Goal: Task Accomplishment & Management: Manage account settings

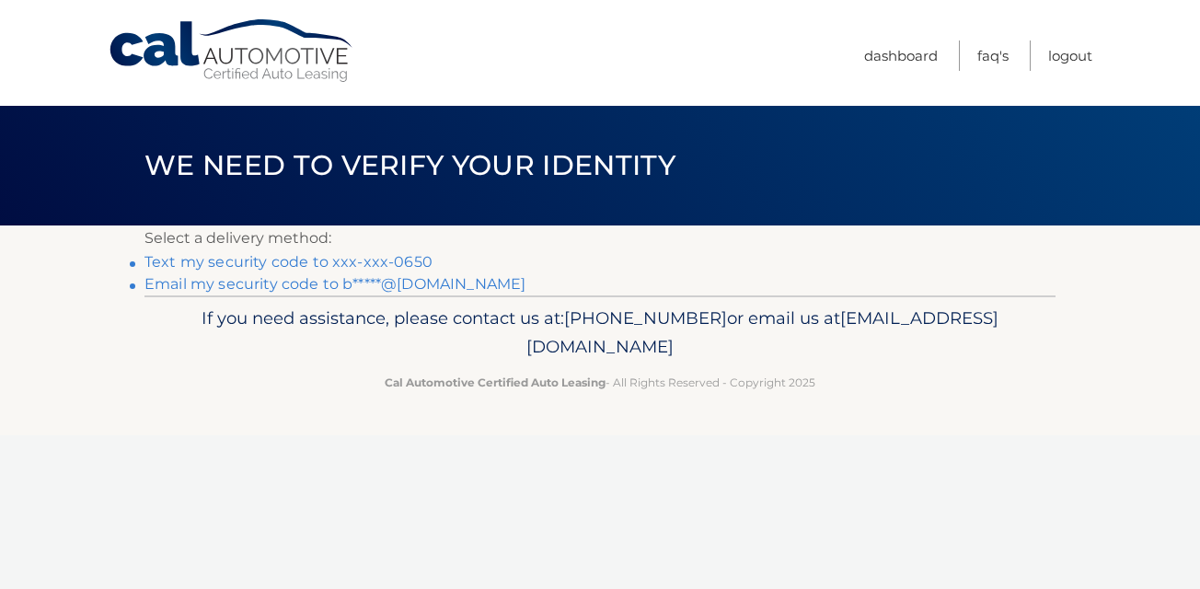
click at [390, 260] on link "Text my security code to xxx-xxx-0650" at bounding box center [288, 261] width 288 height 17
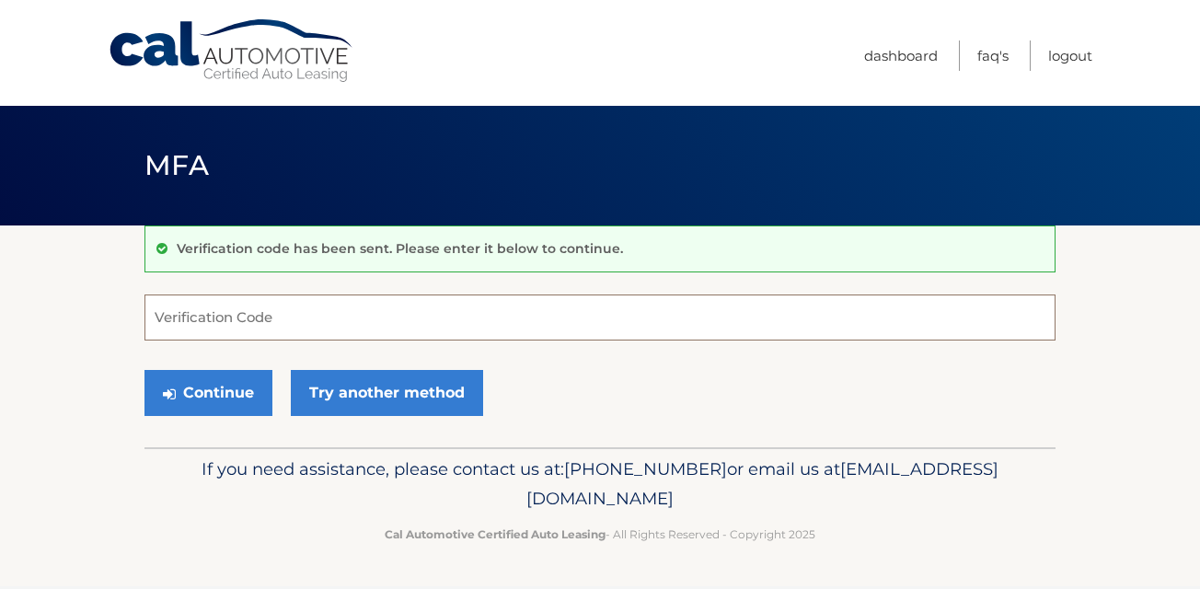
click at [353, 318] on input "Verification Code" at bounding box center [599, 317] width 911 height 46
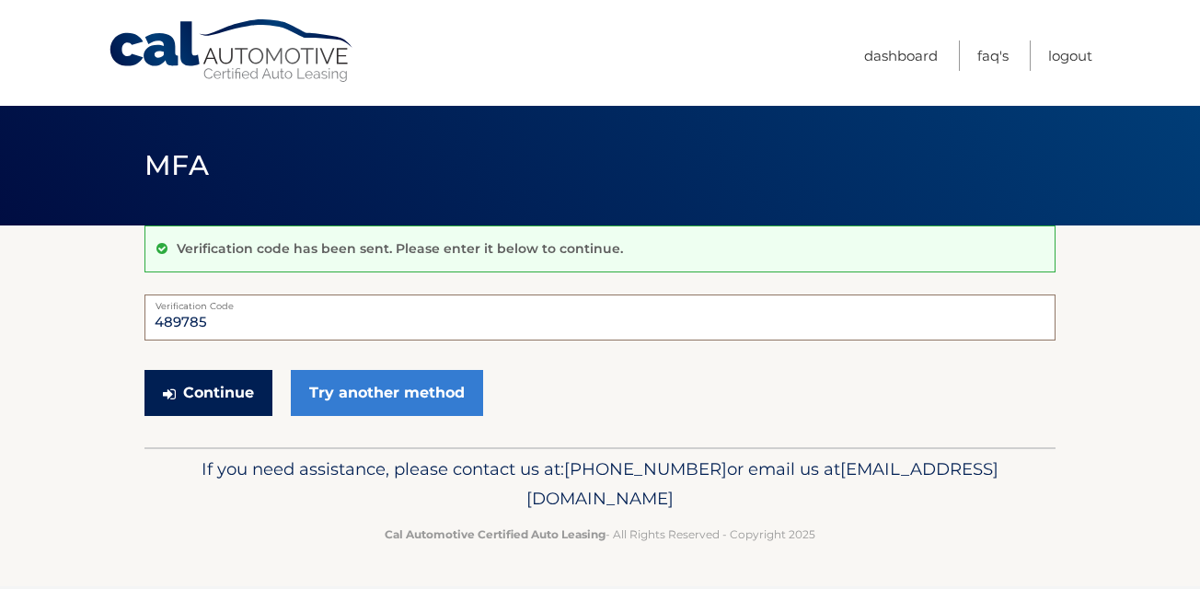
type input "489785"
click at [245, 396] on button "Continue" at bounding box center [208, 393] width 128 height 46
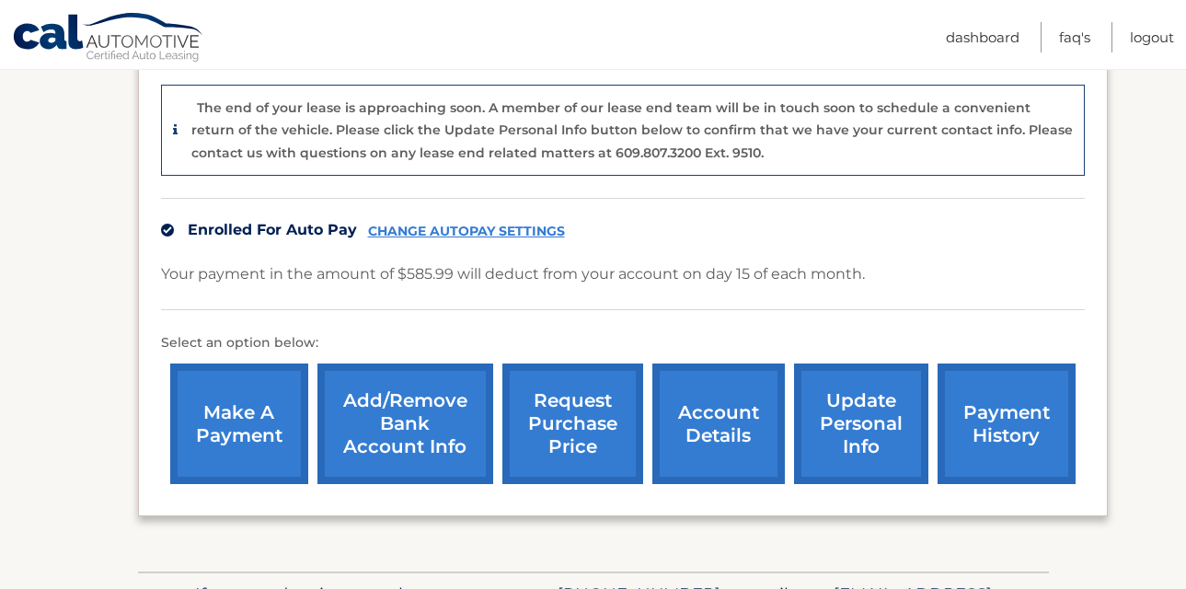
scroll to position [514, 0]
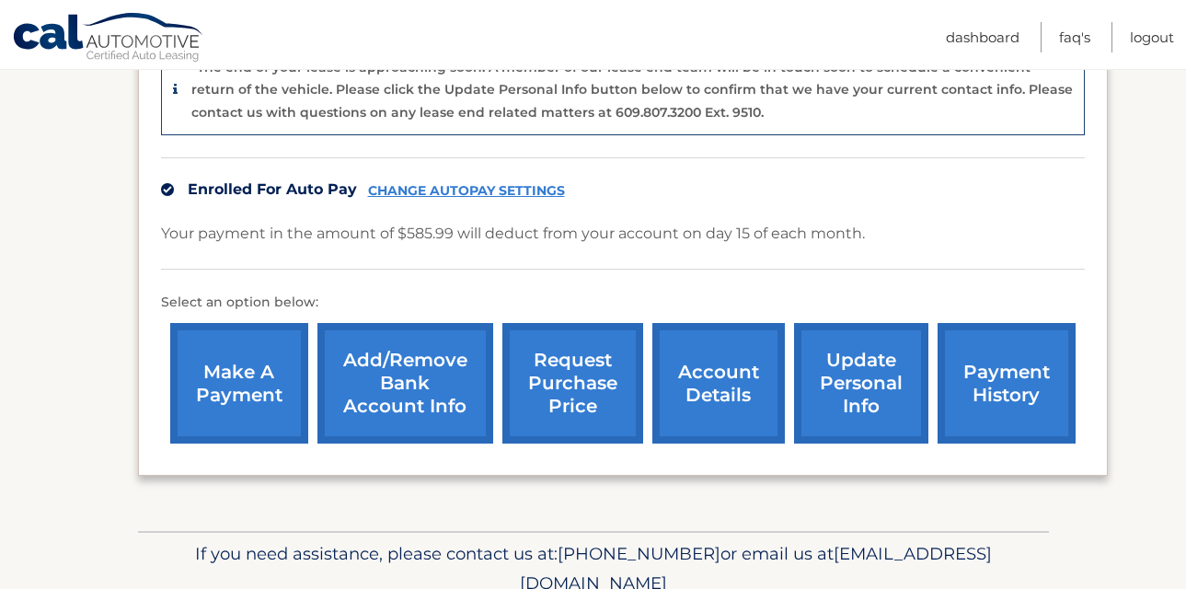
click at [433, 196] on link "CHANGE AUTOPAY SETTINGS" at bounding box center [466, 191] width 197 height 16
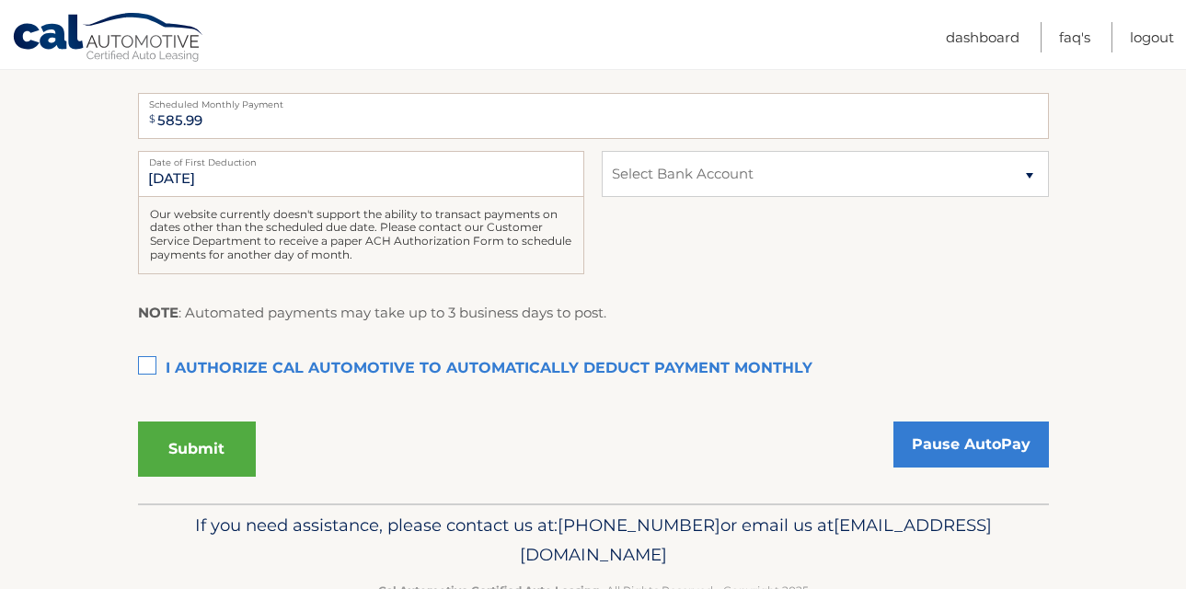
scroll to position [467, 0]
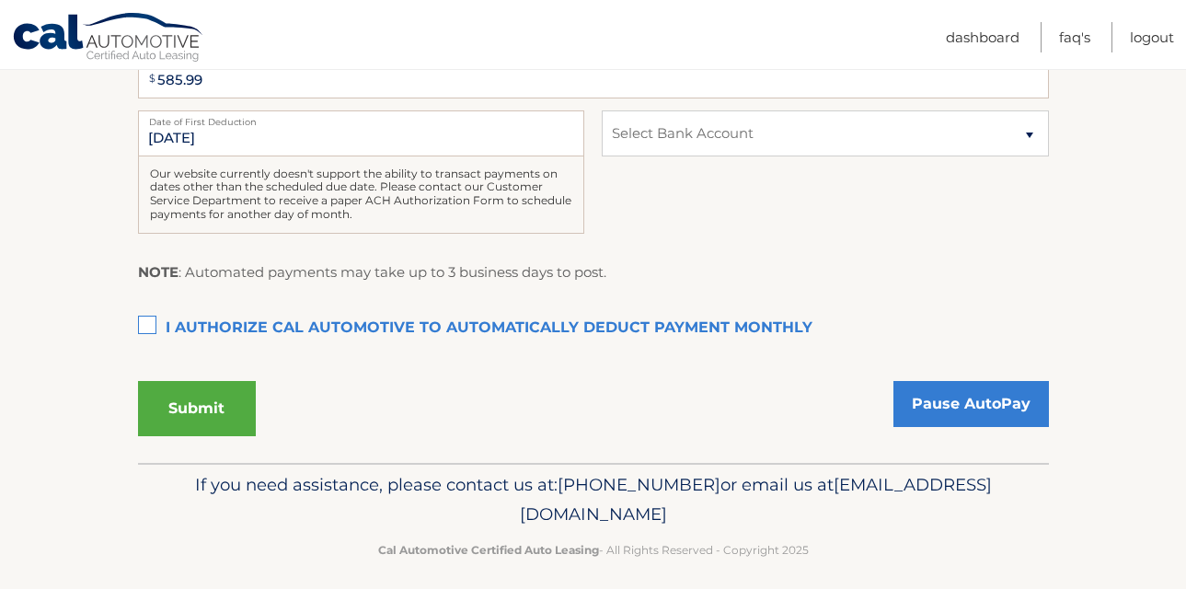
click at [152, 325] on label "I authorize cal automotive to automatically deduct payment monthly This checkbo…" at bounding box center [593, 328] width 911 height 37
click at [0, 0] on input "I authorize cal automotive to automatically deduct payment monthly This checkbo…" at bounding box center [0, 0] width 0 height 0
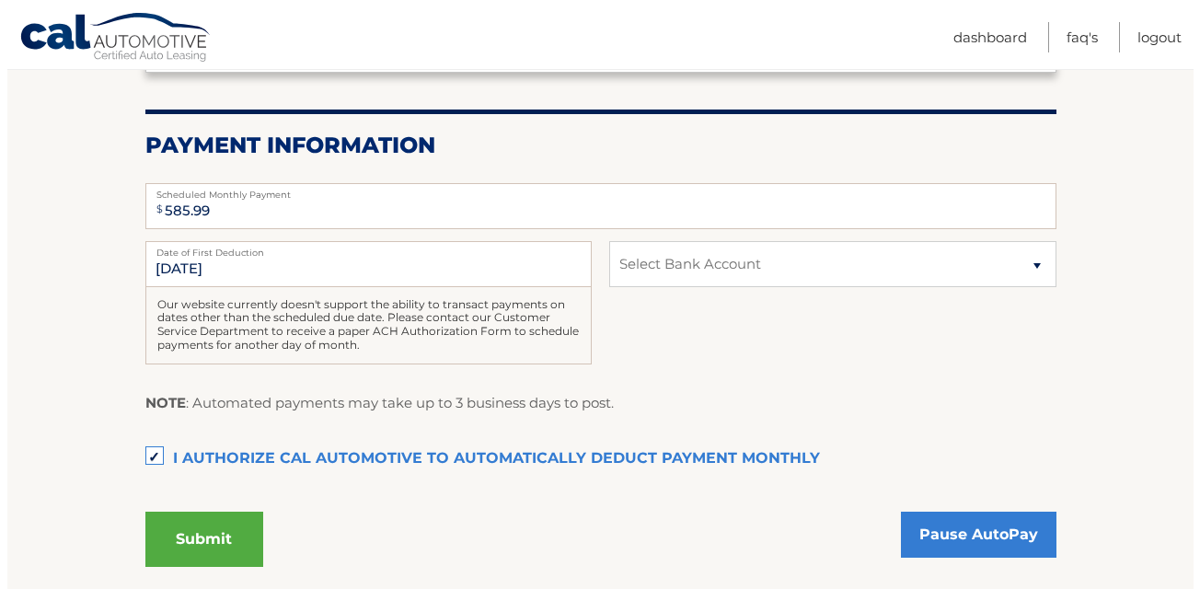
scroll to position [342, 0]
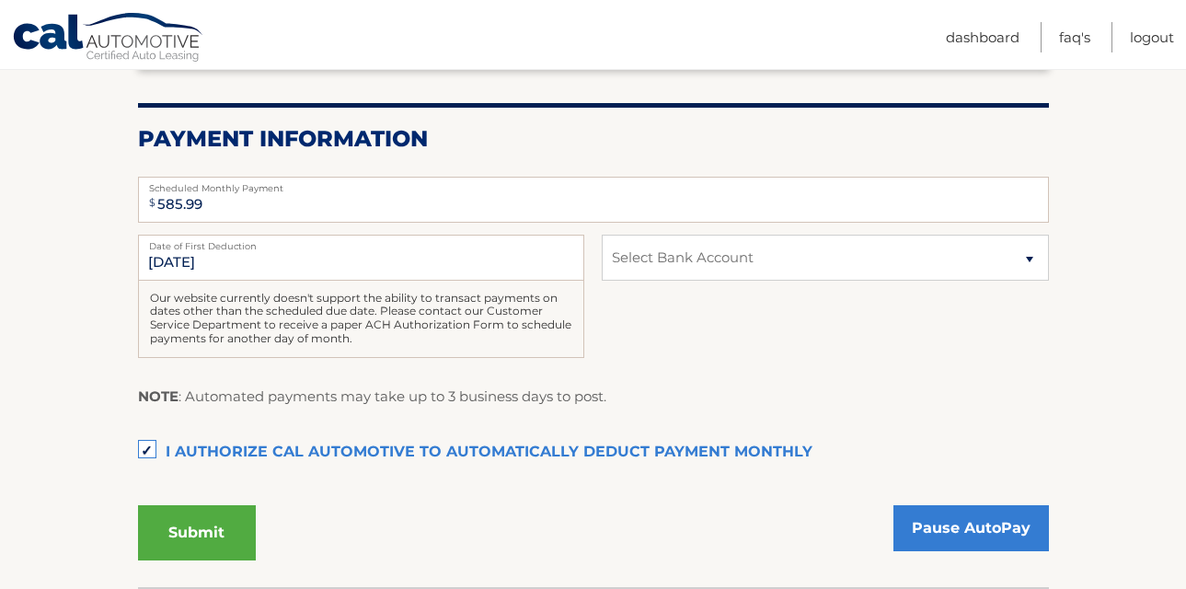
click at [144, 448] on label "I authorize cal automotive to automatically deduct payment monthly This checkbo…" at bounding box center [593, 452] width 911 height 37
click at [0, 0] on input "I authorize cal automotive to automatically deduct payment monthly This checkbo…" at bounding box center [0, 0] width 0 height 0
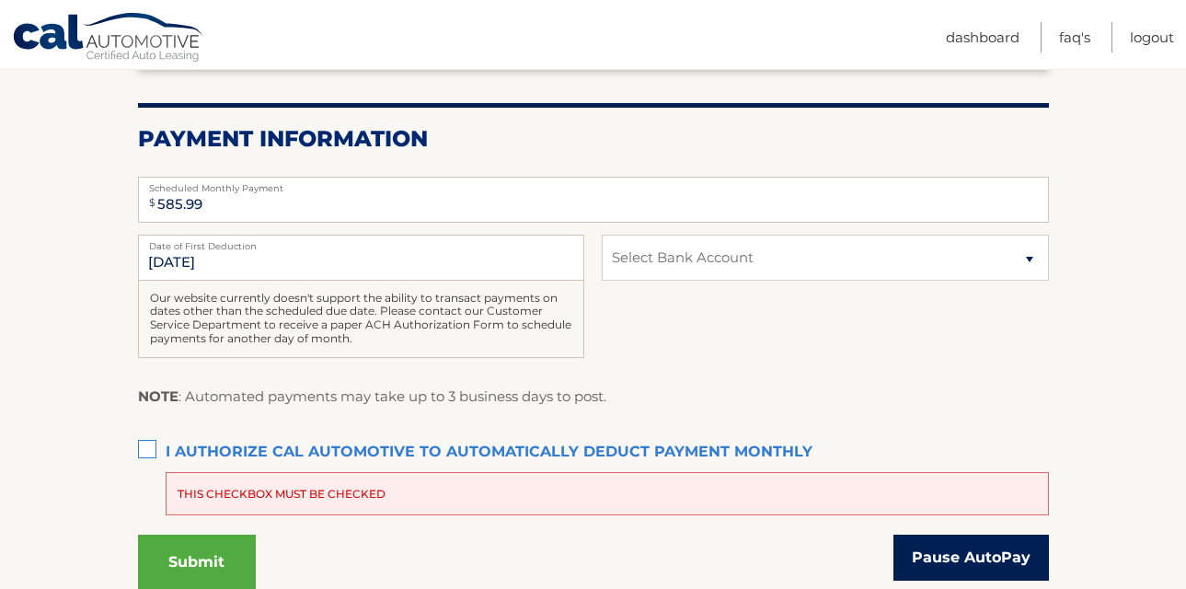
click at [959, 561] on link "Pause AutoPay" at bounding box center [972, 558] width 156 height 46
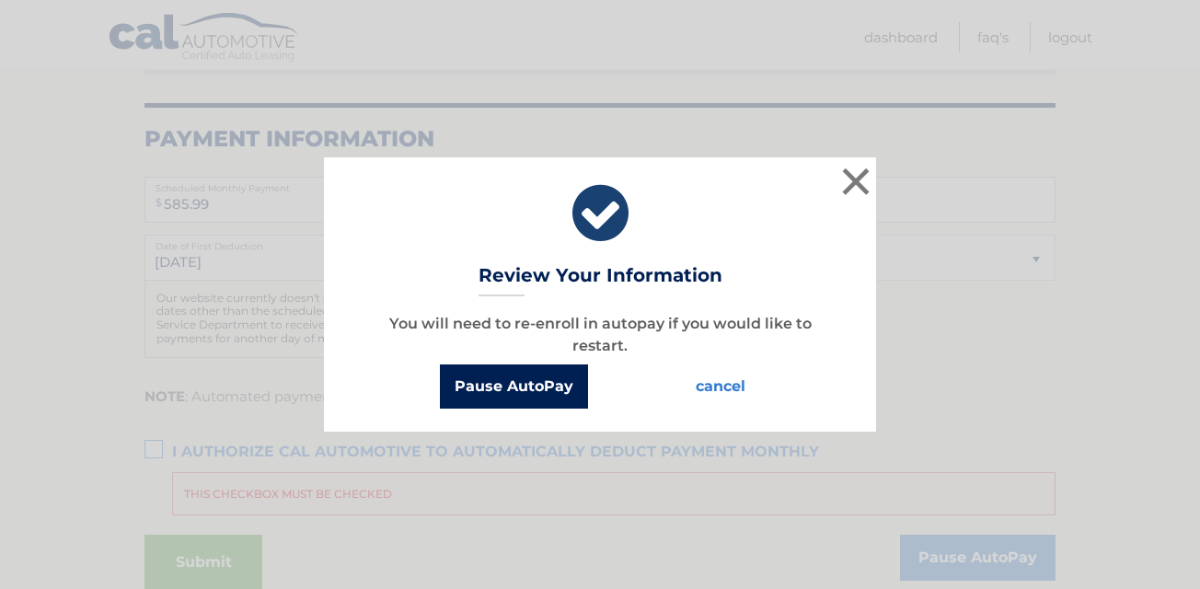
click at [516, 388] on button "Pause AutoPay" at bounding box center [514, 386] width 148 height 44
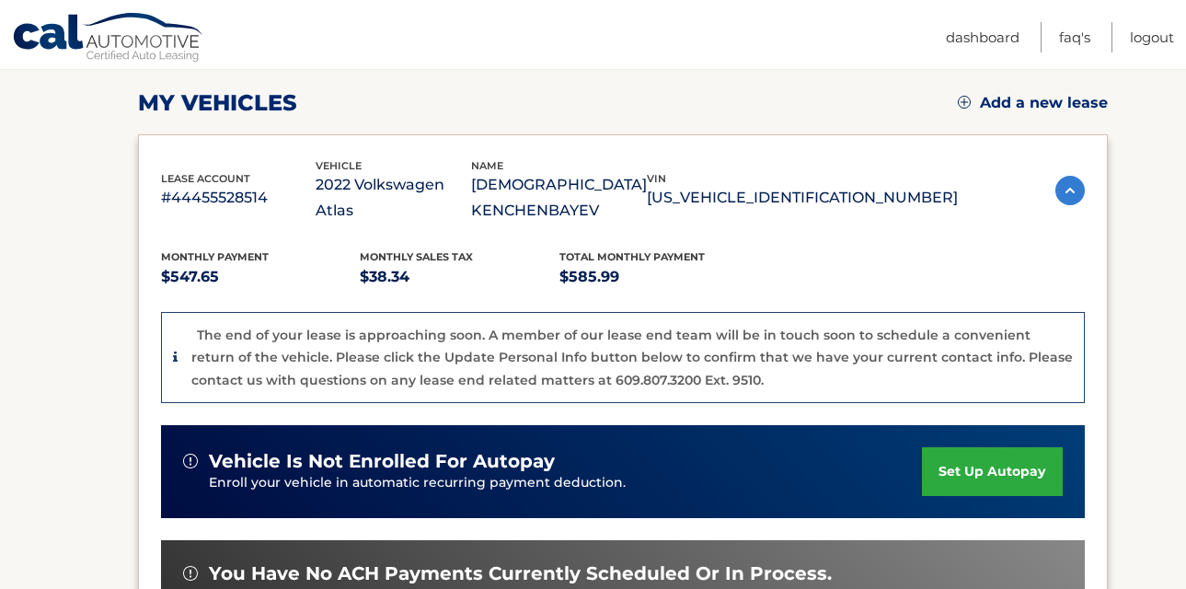
scroll to position [536, 0]
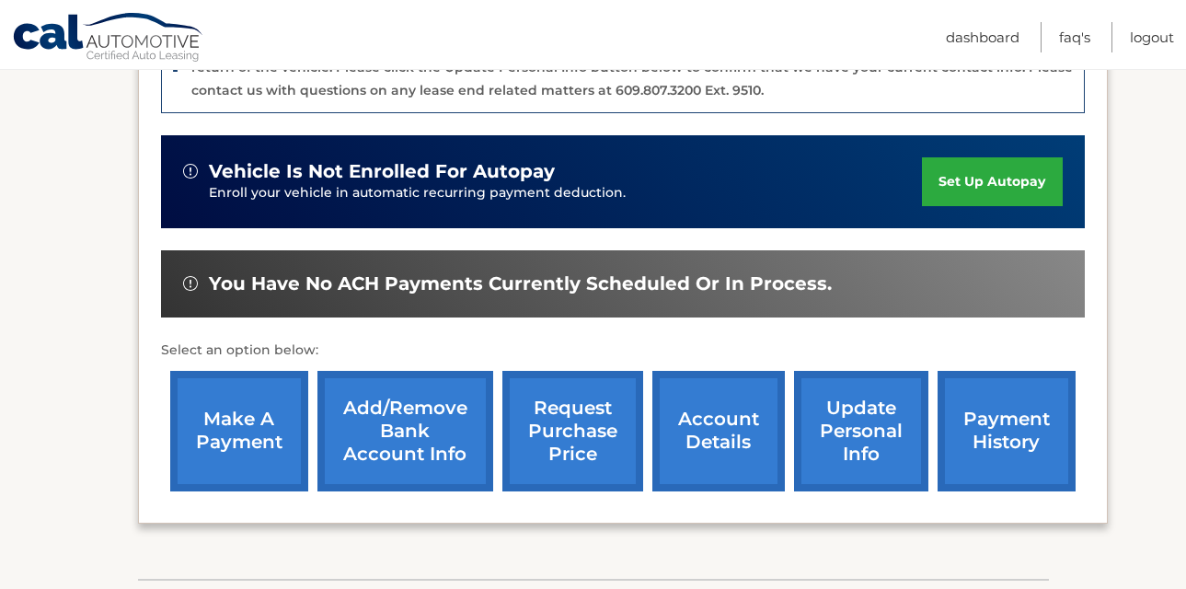
click at [736, 443] on link "account details" at bounding box center [718, 431] width 133 height 121
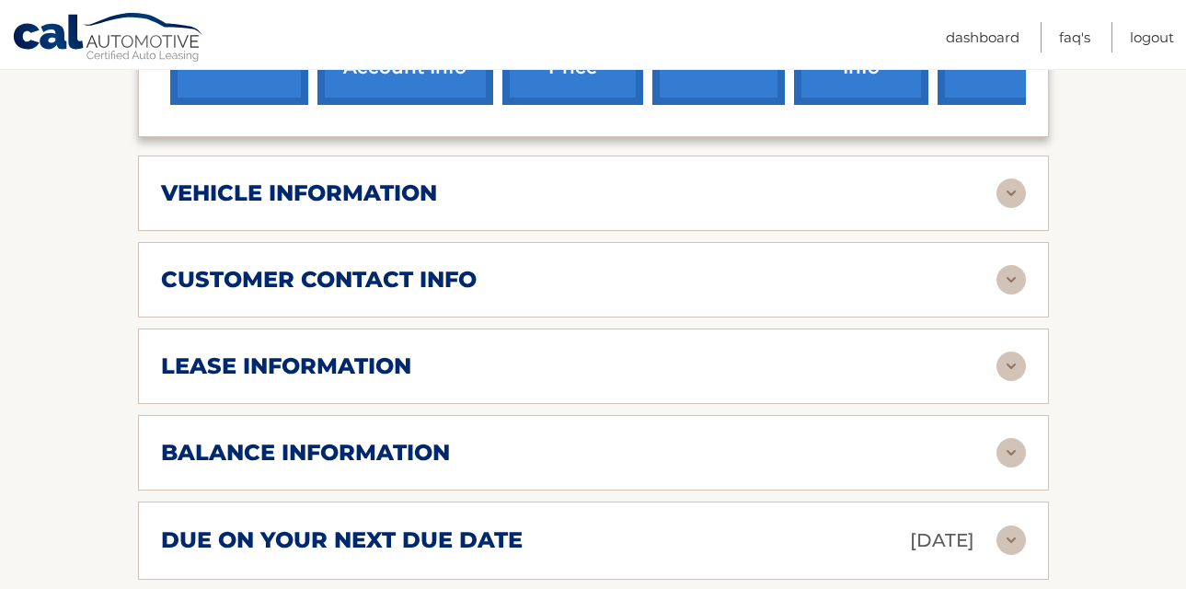
scroll to position [874, 0]
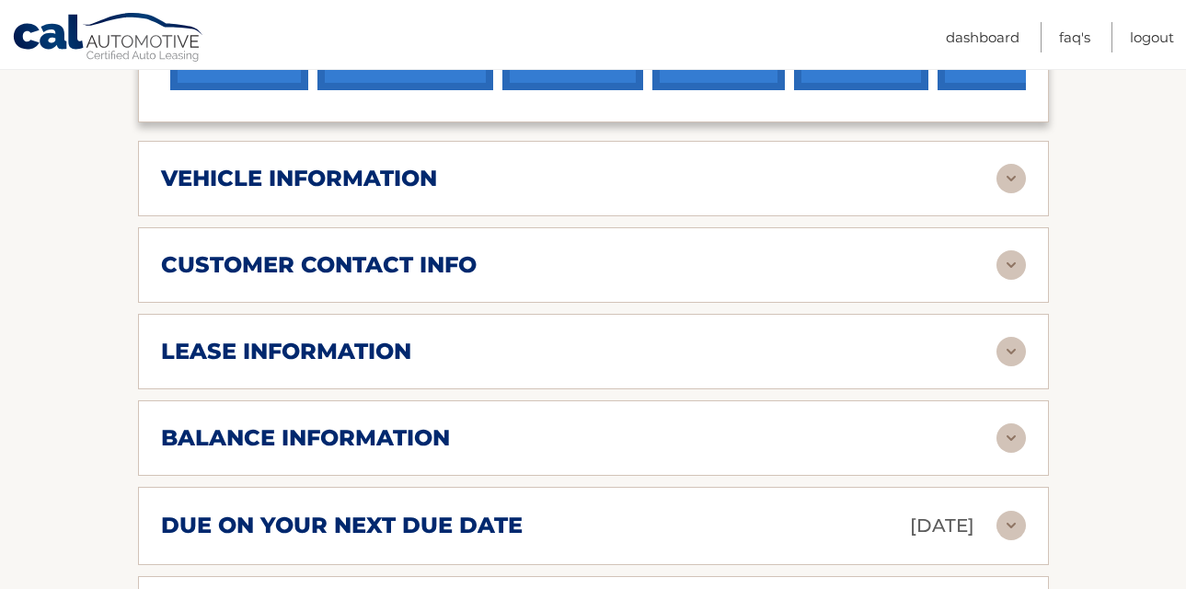
click at [452, 424] on div "balance information" at bounding box center [579, 438] width 836 height 28
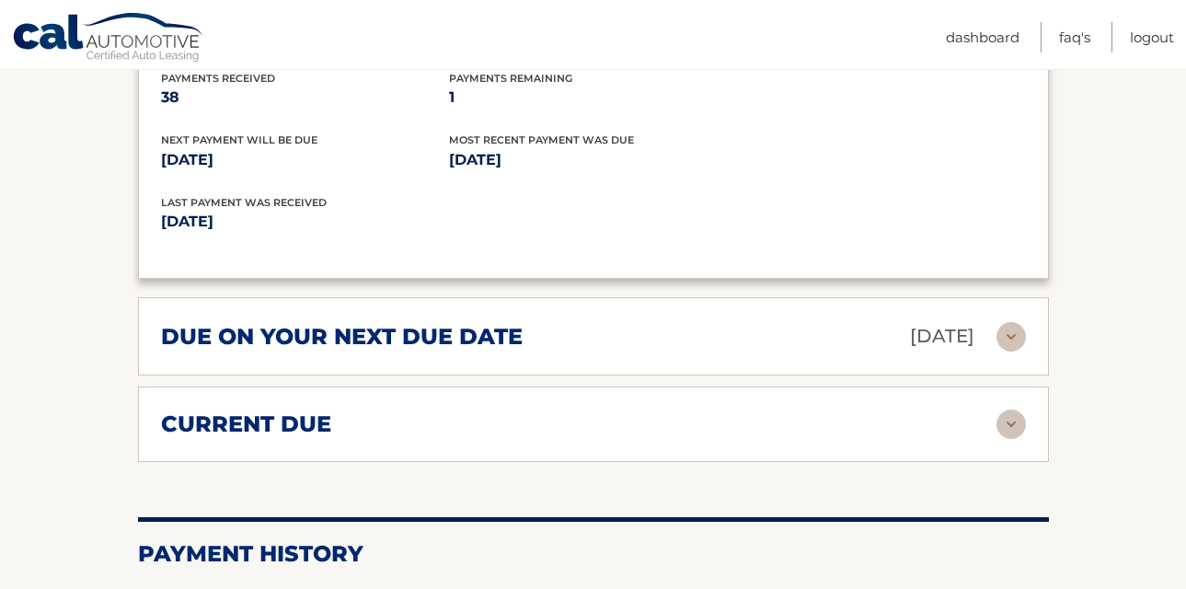
scroll to position [1294, 0]
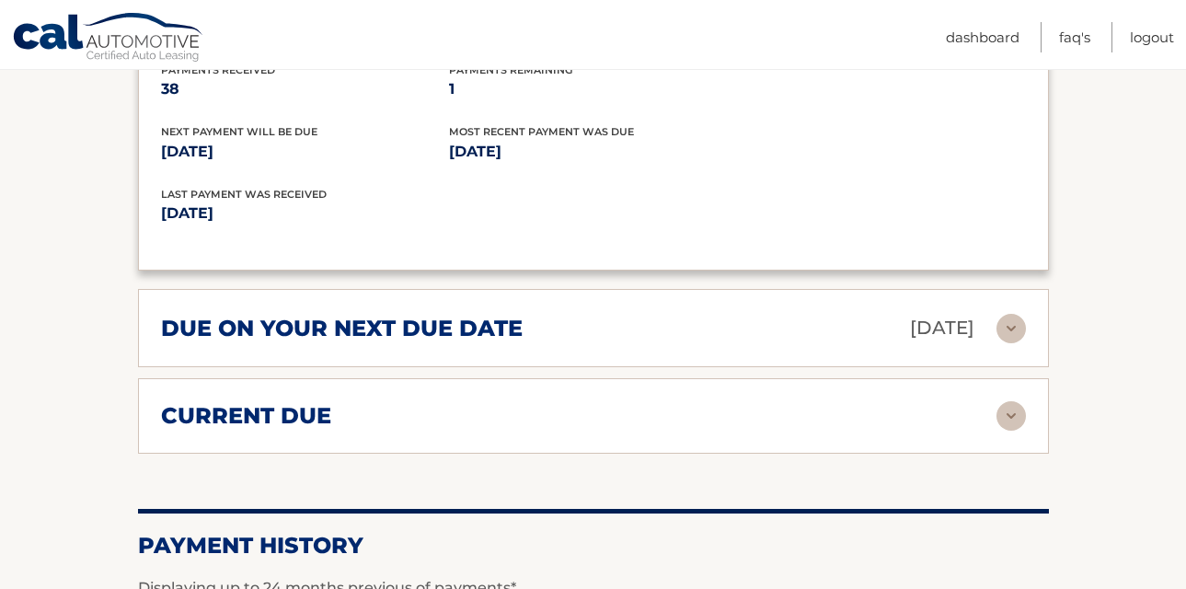
click at [1009, 401] on img at bounding box center [1011, 415] width 29 height 29
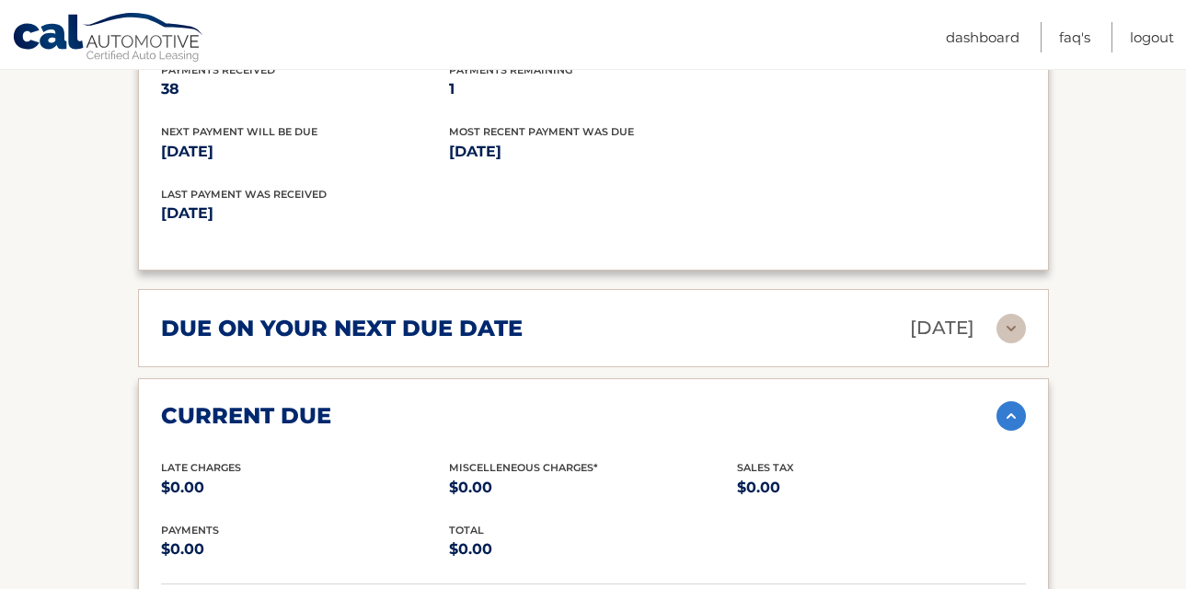
click at [1005, 401] on img at bounding box center [1011, 415] width 29 height 29
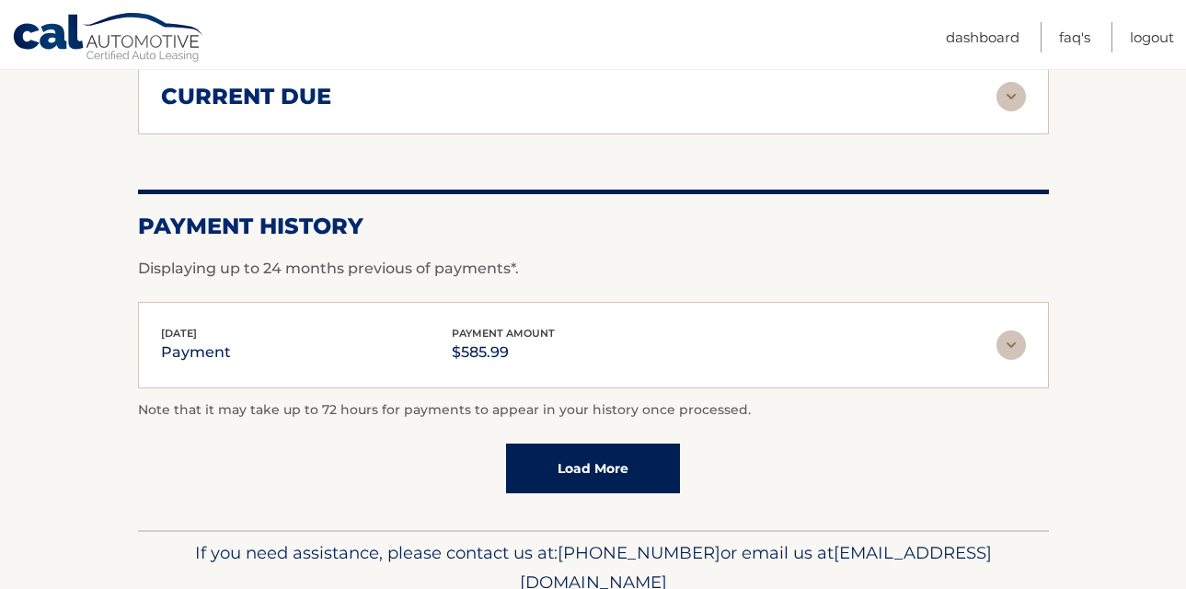
scroll to position [1615, 0]
